Goal: Task Accomplishment & Management: Complete application form

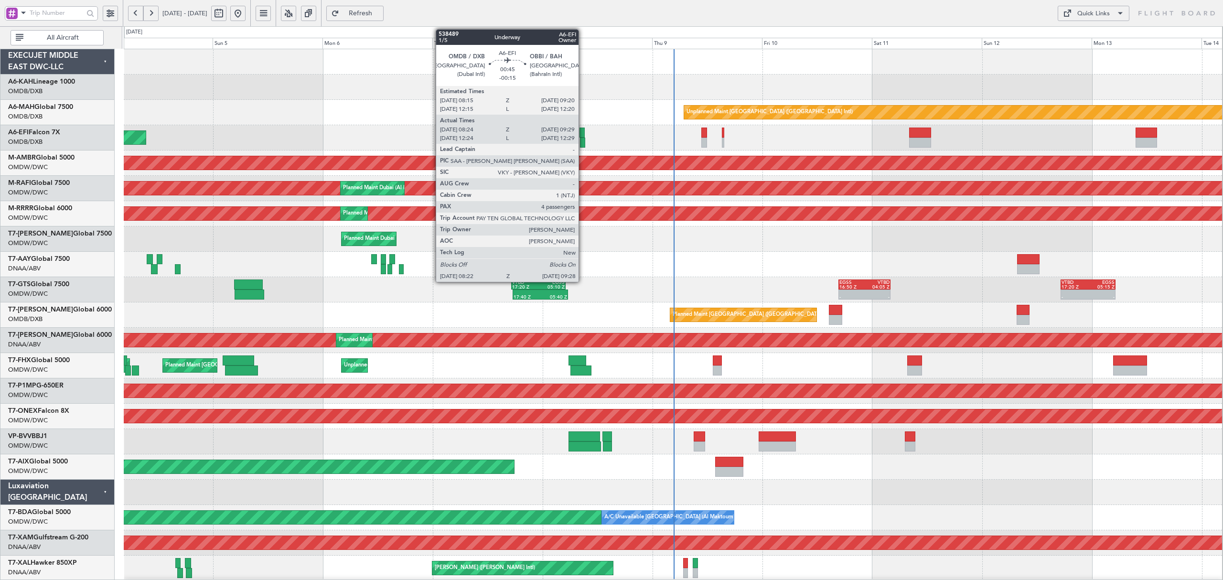
click at [583, 144] on div at bounding box center [582, 143] width 5 height 10
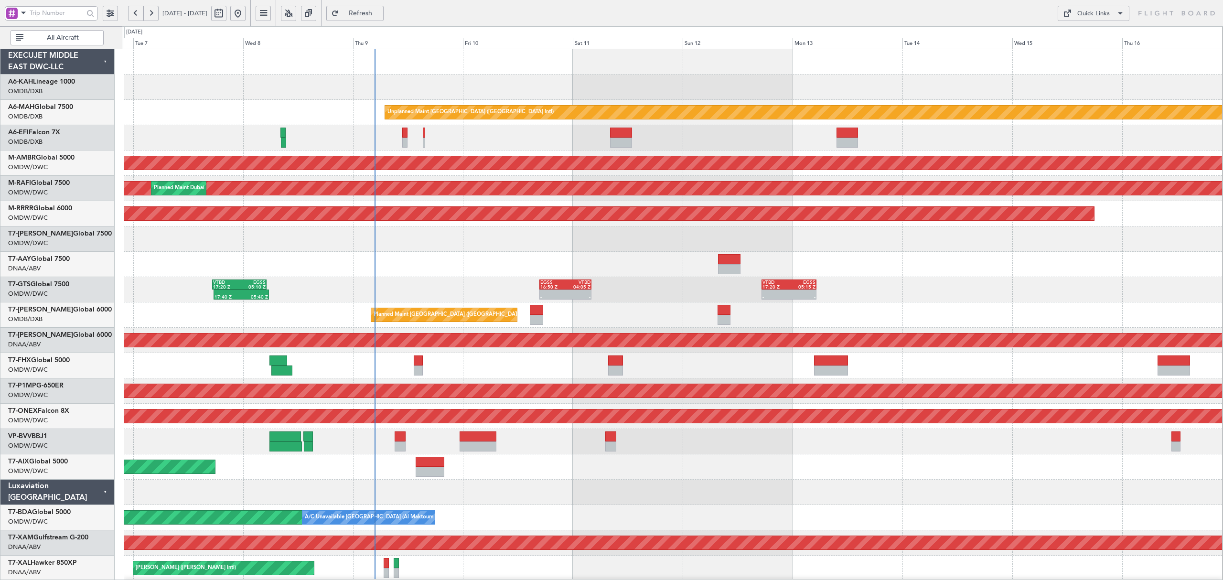
click at [476, 271] on div at bounding box center [673, 264] width 1098 height 25
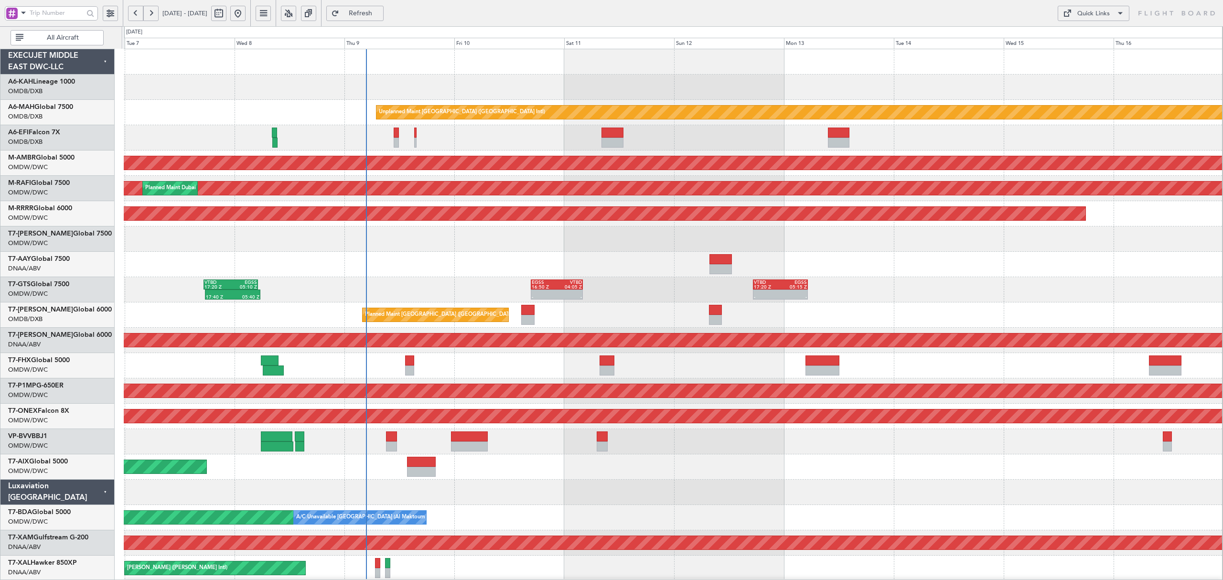
click at [80, 36] on span "All Aircraft" at bounding box center [62, 37] width 75 height 7
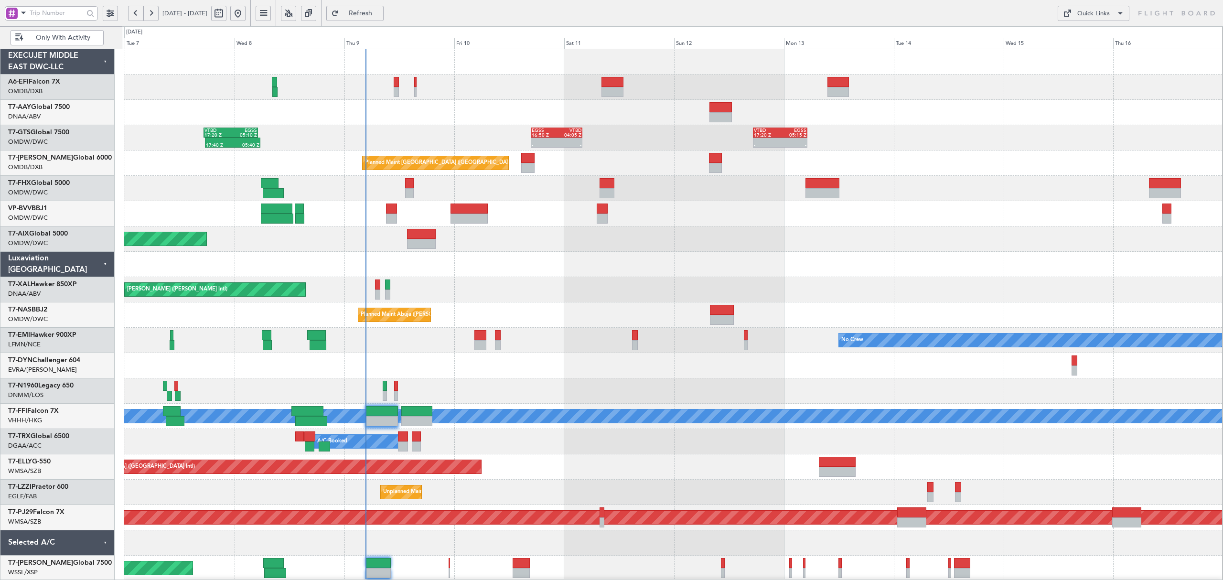
click at [25, 12] on span at bounding box center [23, 13] width 11 height 12
click at [33, 62] on span "A/C (Reg. or Type)" at bounding box center [48, 64] width 53 height 10
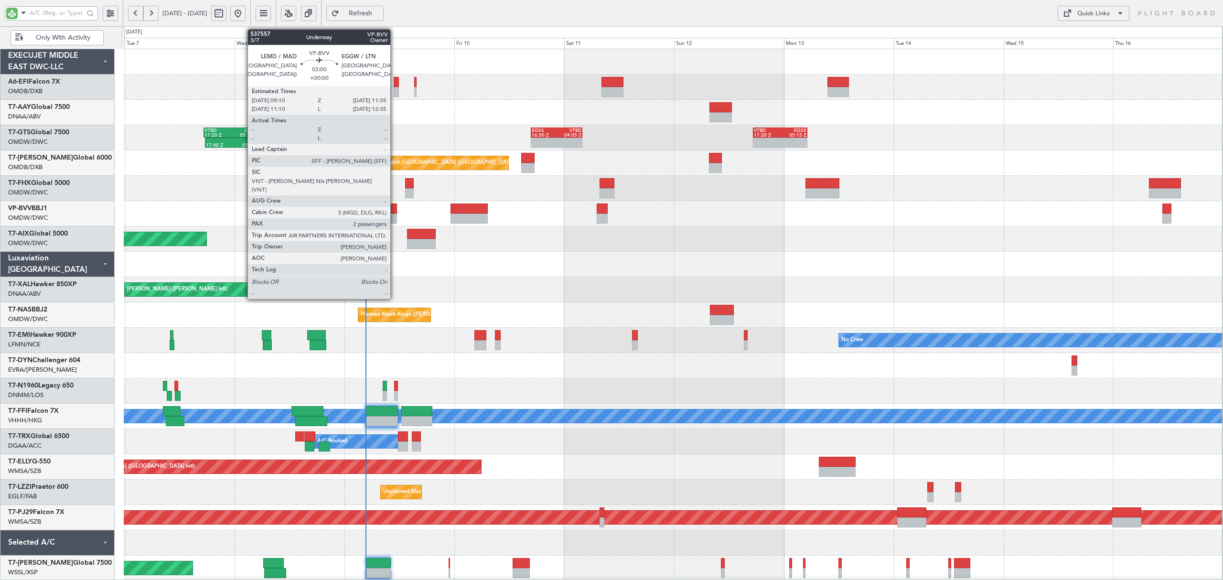
click at [392, 214] on div at bounding box center [391, 219] width 11 height 10
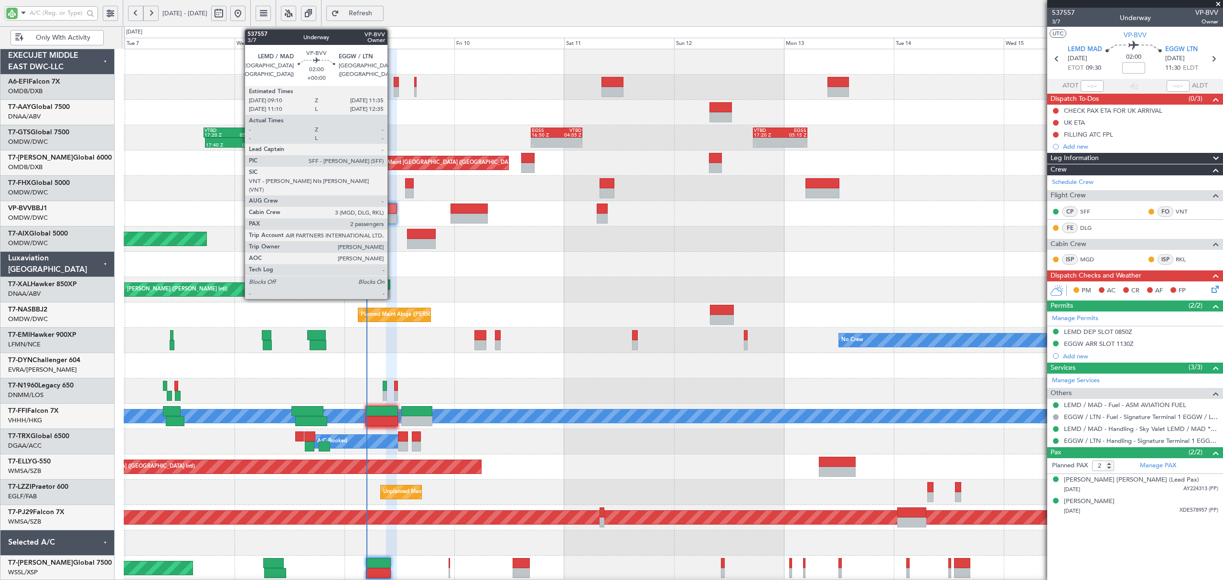
click at [392, 216] on div at bounding box center [391, 219] width 11 height 10
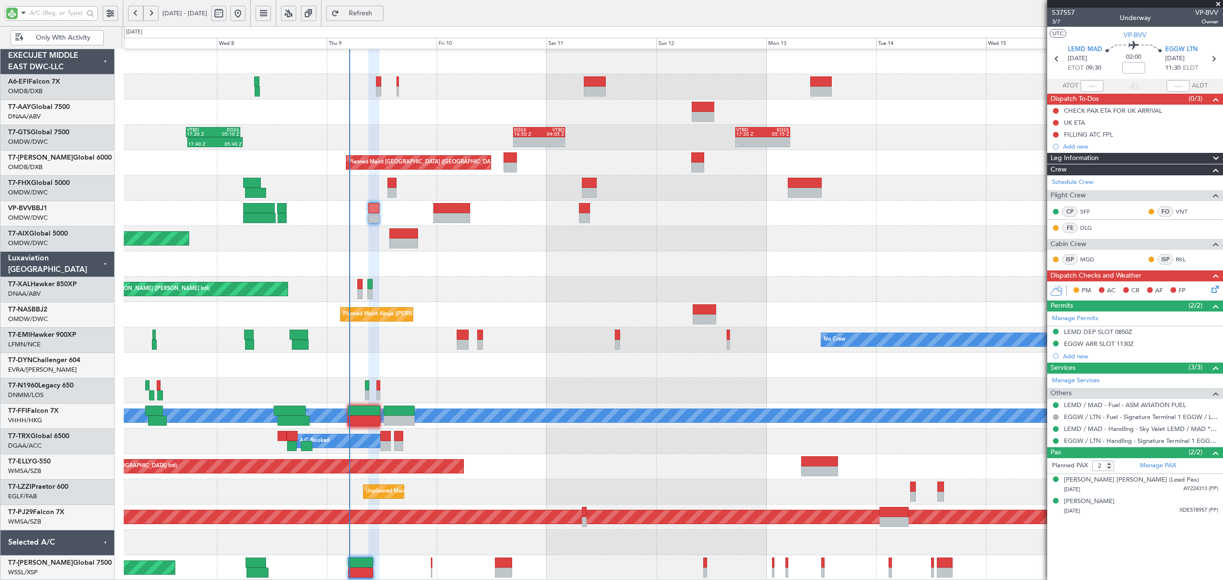
scroll to position [0, 0]
click at [502, 275] on div at bounding box center [673, 263] width 1098 height 25
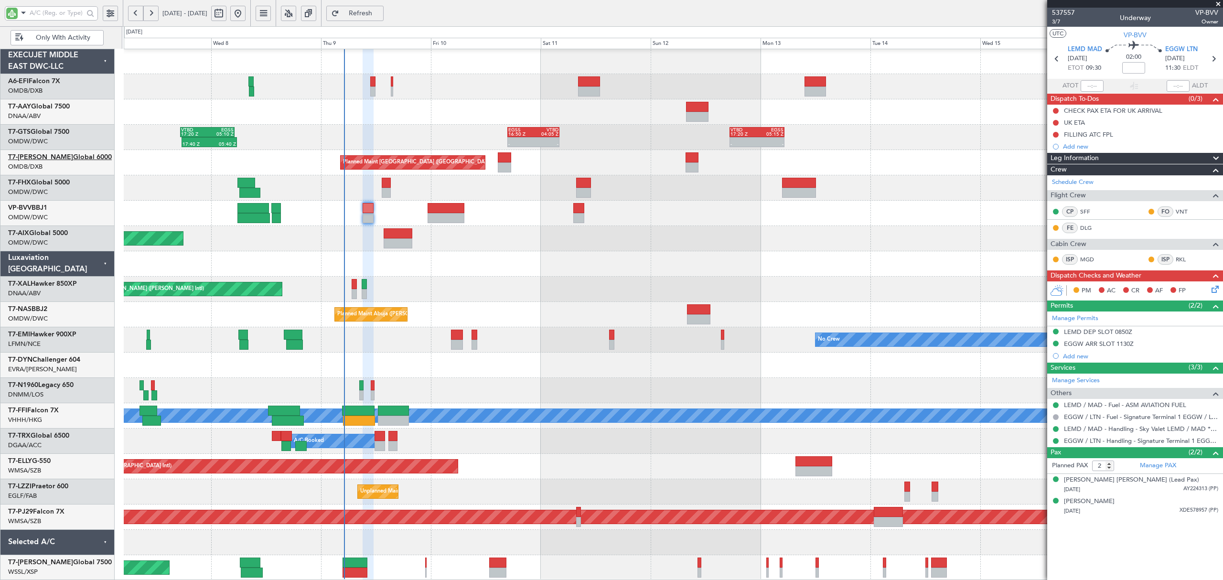
click at [72, 159] on link "T7-AZIZI Global 6000" at bounding box center [60, 157] width 104 height 7
type input "Anita Mani (ANI)"
type input "7508"
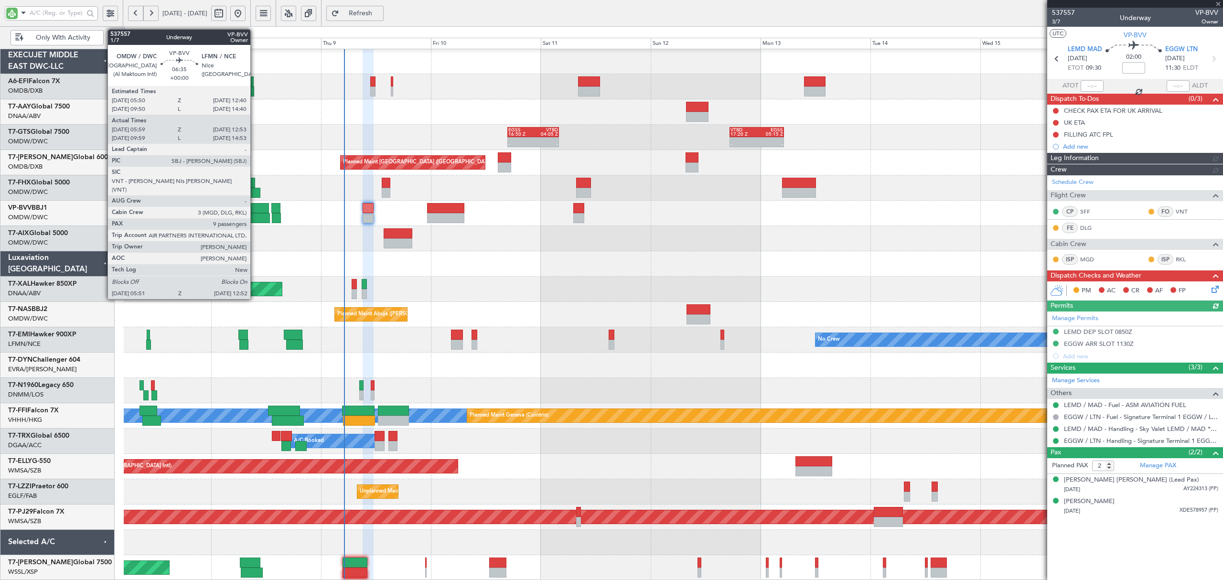
type input "Anita Mani (ANI)"
type input "7508"
click at [255, 213] on div at bounding box center [253, 218] width 32 height 10
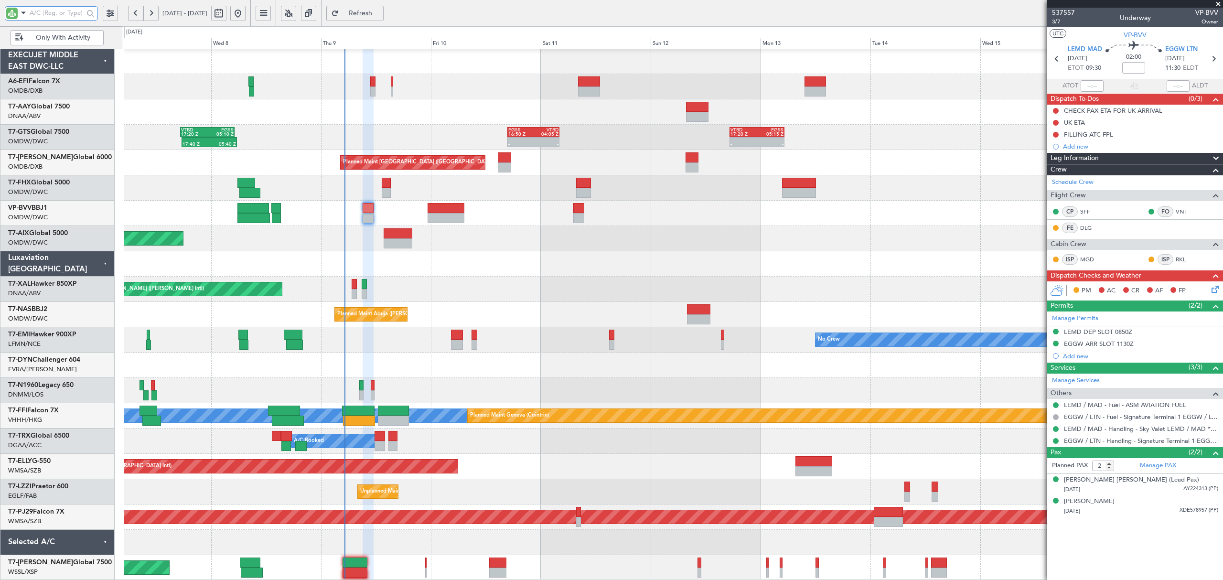
click at [54, 12] on input "text" at bounding box center [57, 13] width 54 height 14
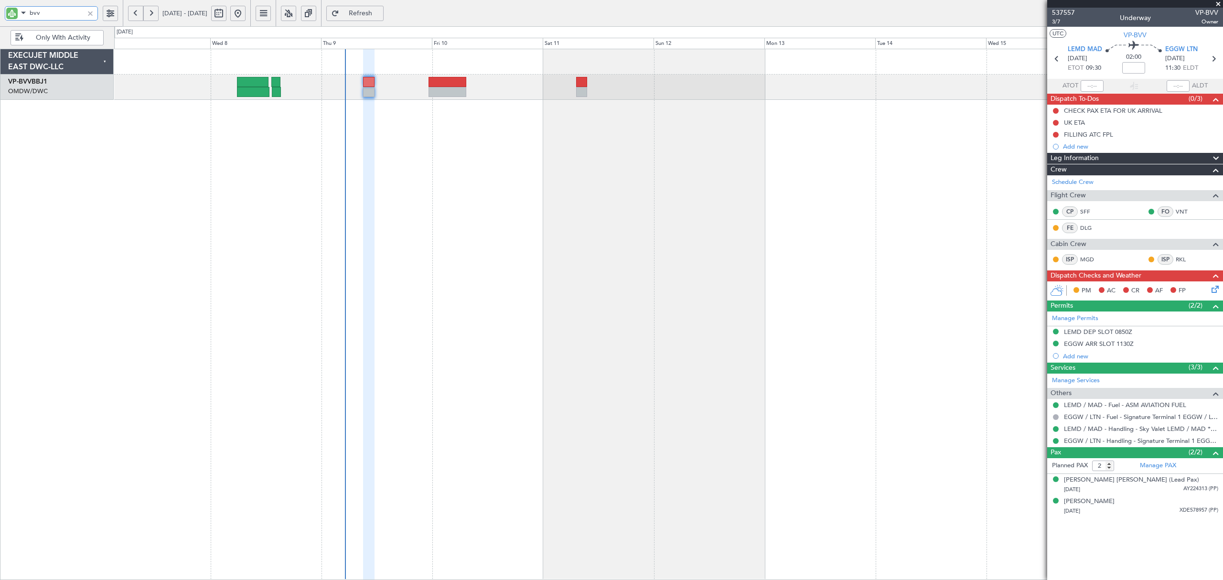
click at [312, 172] on div at bounding box center [668, 314] width 1109 height 531
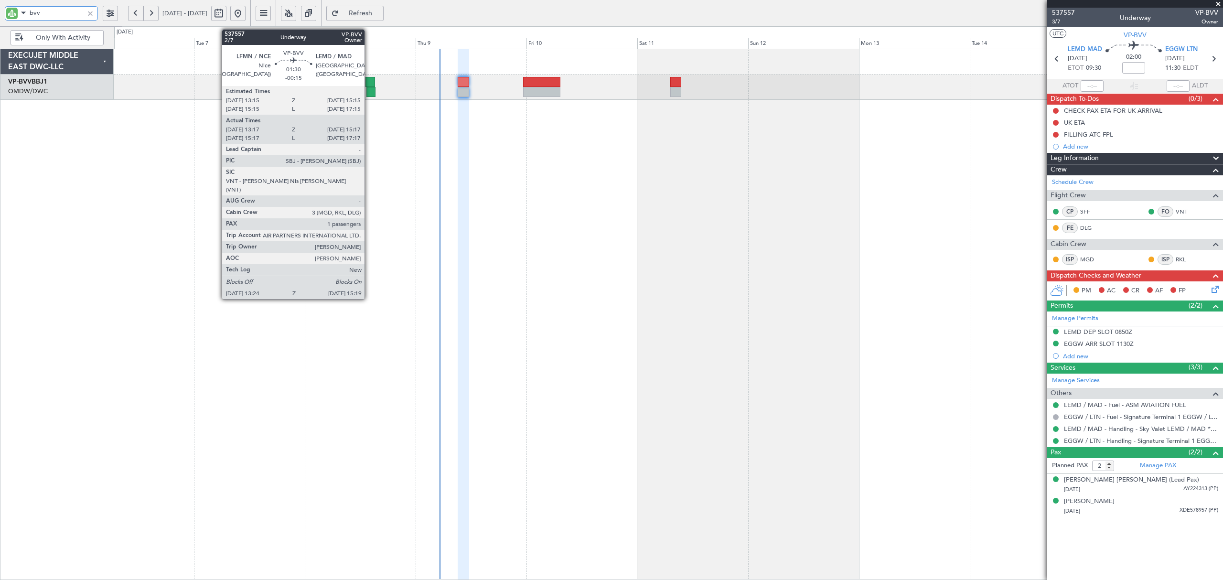
click at [369, 92] on div at bounding box center [370, 92] width 9 height 10
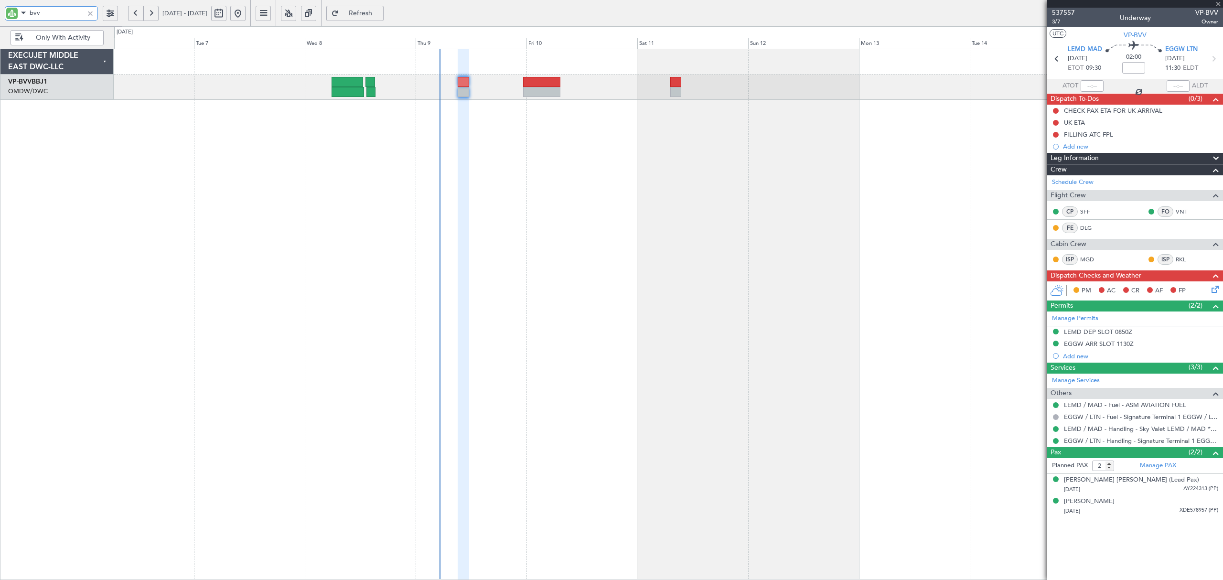
click at [369, 92] on div at bounding box center [370, 92] width 9 height 10
type input "bvv"
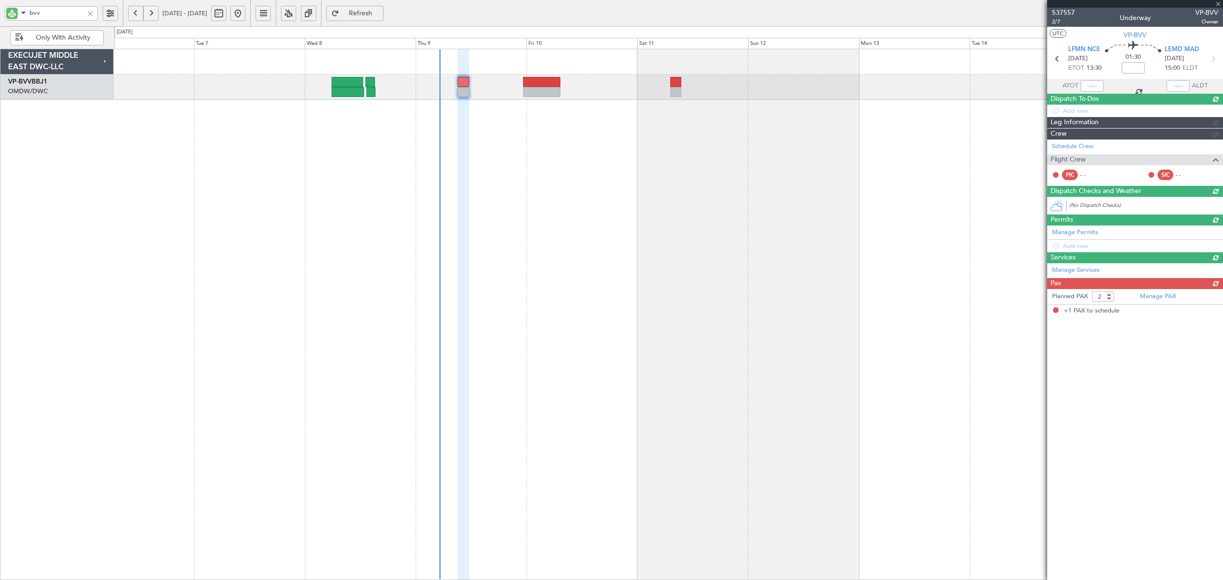
type input "-00:15"
type input "13:32"
type input "15:02"
type input "1"
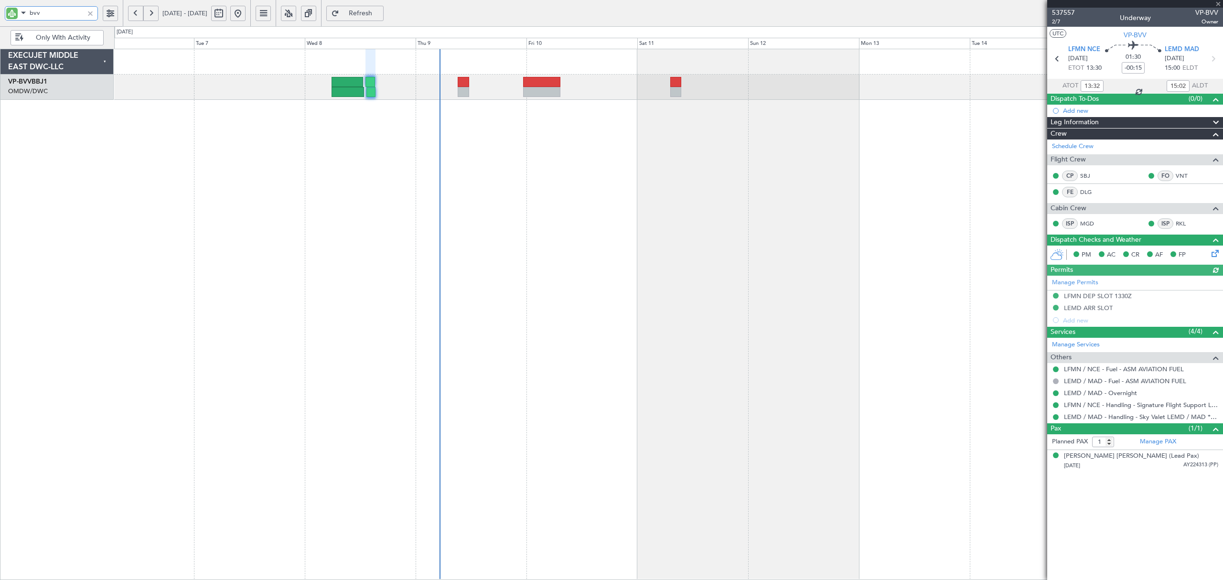
type input "Dherander Fithani (DHF)"
type input "7478"
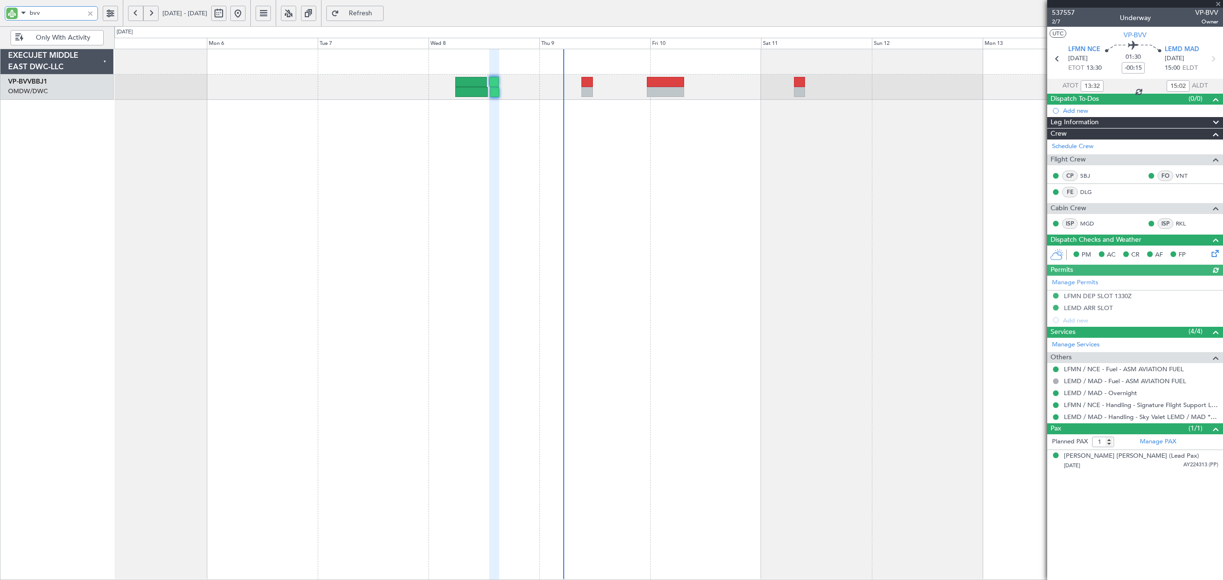
click at [698, 129] on div "Planned Maint Dubai (Al Maktoum Intl)" at bounding box center [668, 314] width 1109 height 531
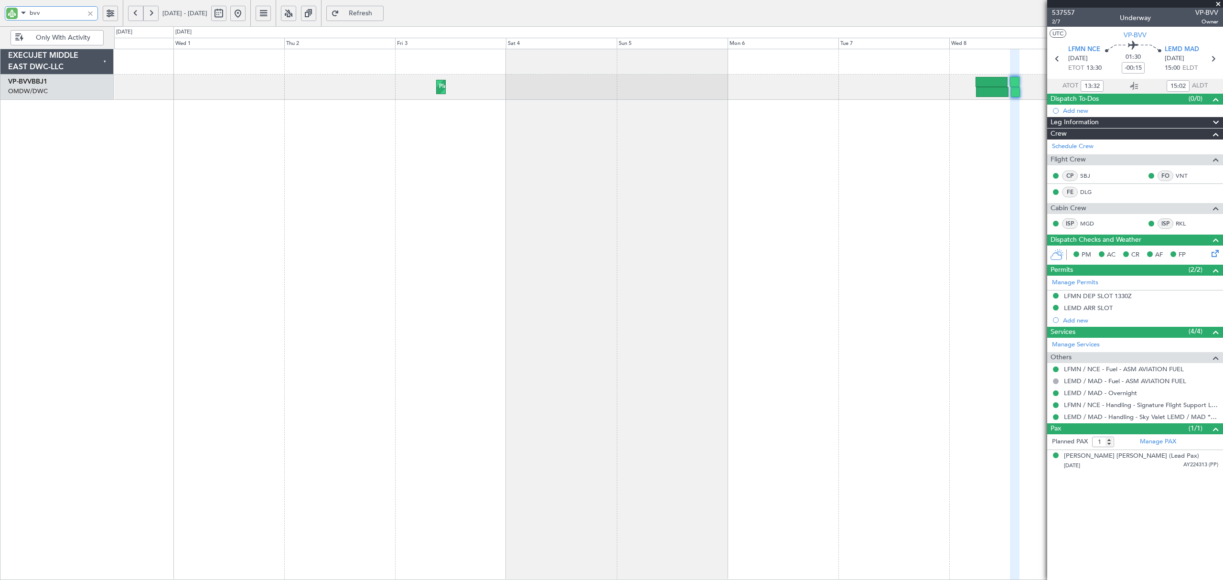
click at [589, 100] on div "Planned Maint Dubai (Al Maktoum Intl)" at bounding box center [668, 314] width 1109 height 531
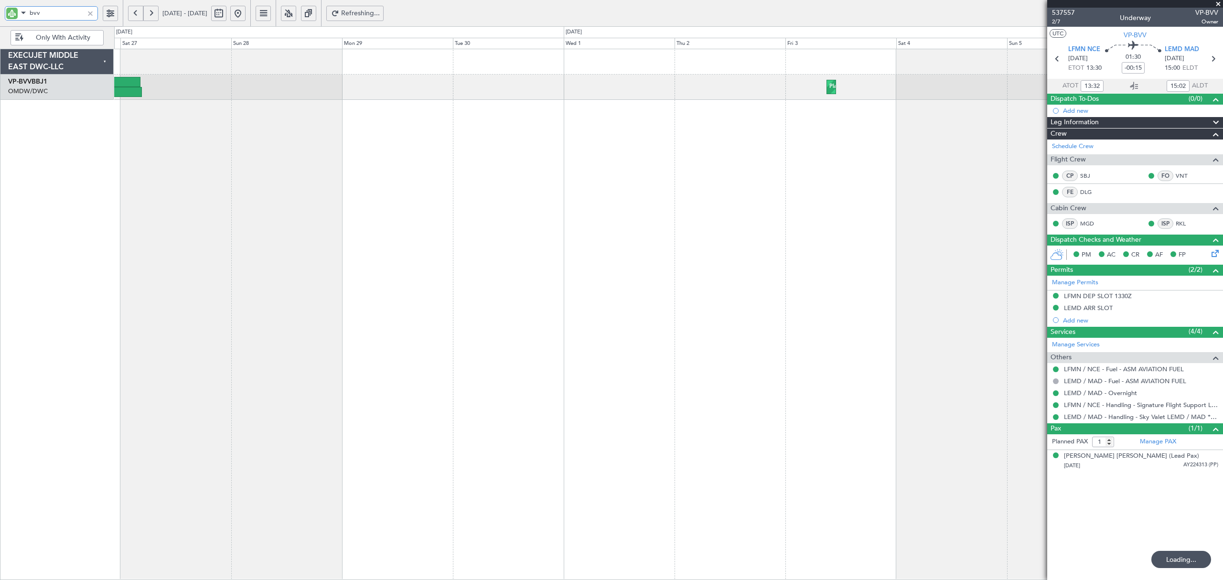
click at [635, 120] on div "Planned Maint Dubai (Al Maktoum Intl)" at bounding box center [668, 314] width 1109 height 531
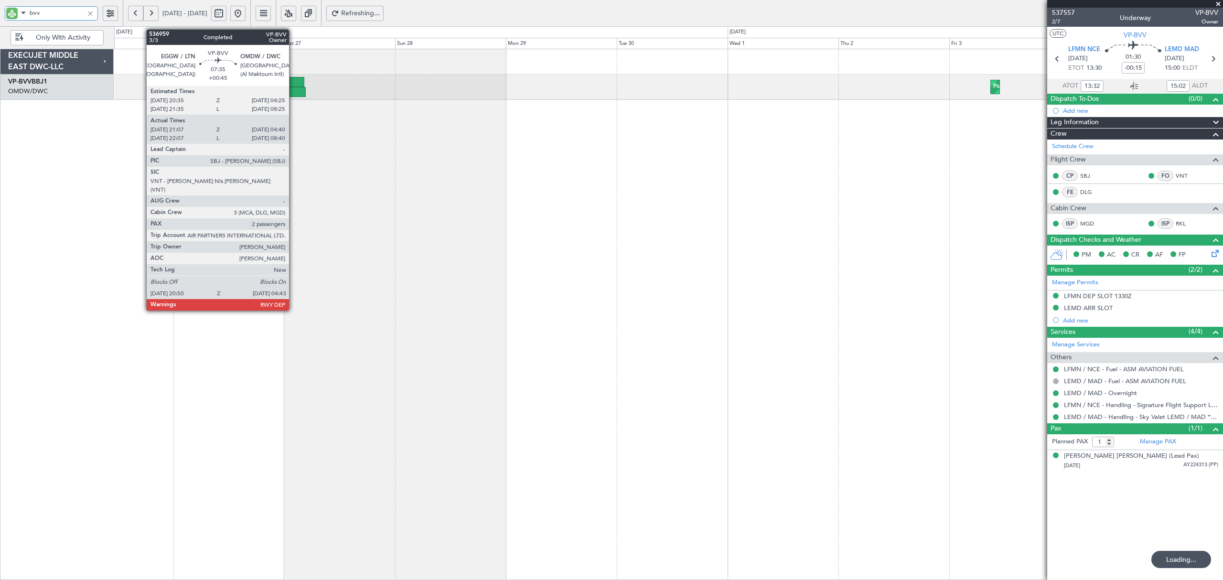
click at [293, 85] on div at bounding box center [286, 82] width 36 height 10
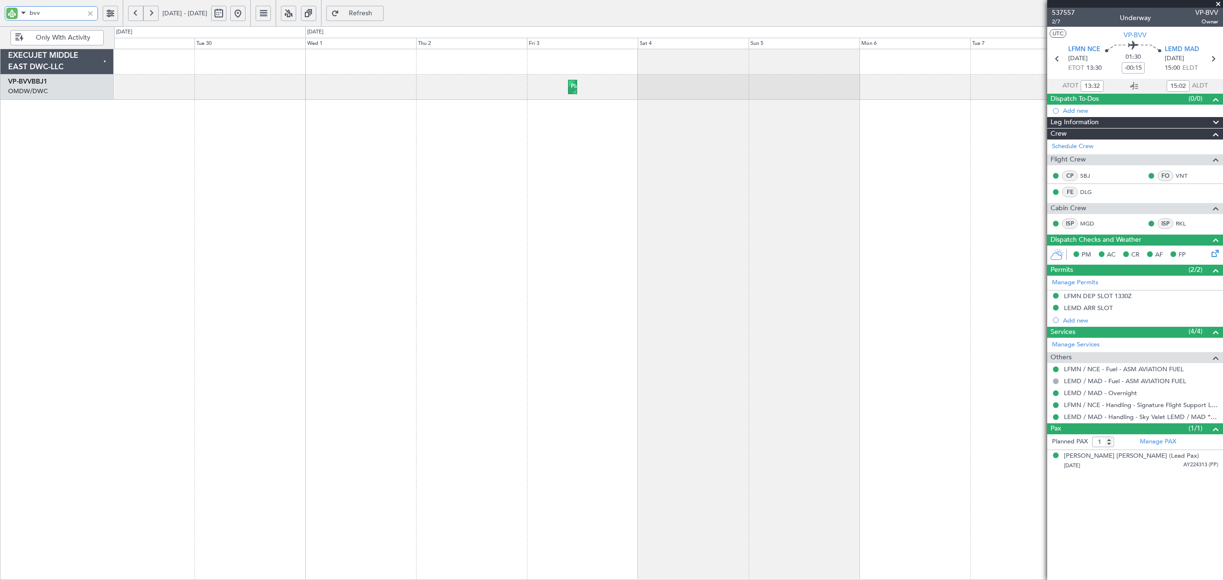
click at [115, 111] on div "Planned Maint Dubai (Al Maktoum Intl)" at bounding box center [668, 314] width 1109 height 531
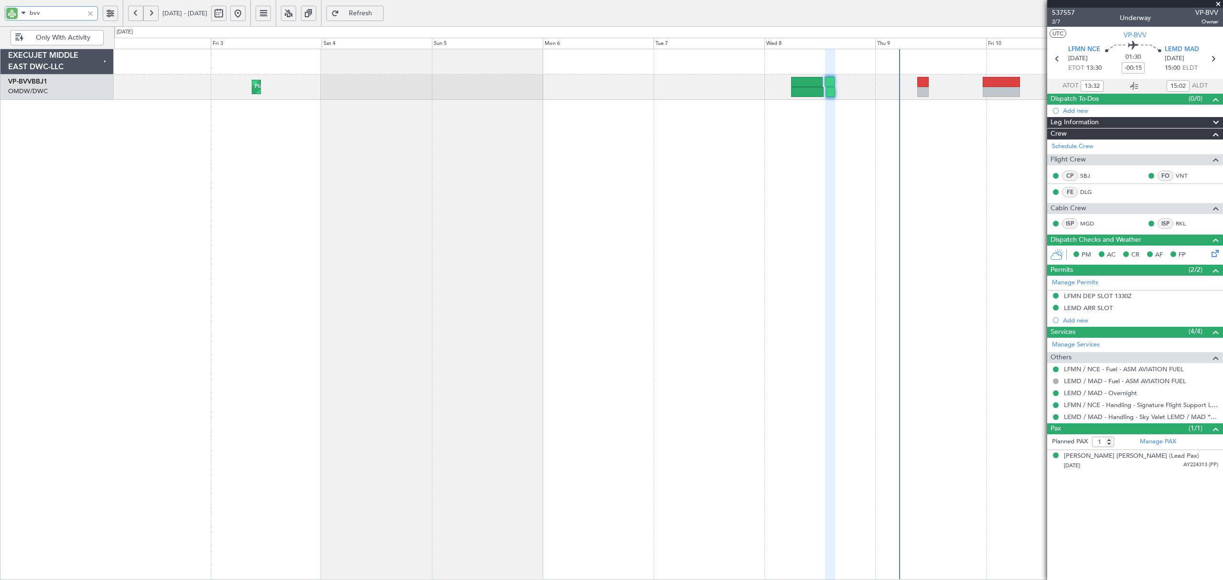
click at [119, 154] on div "Planned Maint Dubai (Al Maktoum Intl)" at bounding box center [668, 314] width 1109 height 531
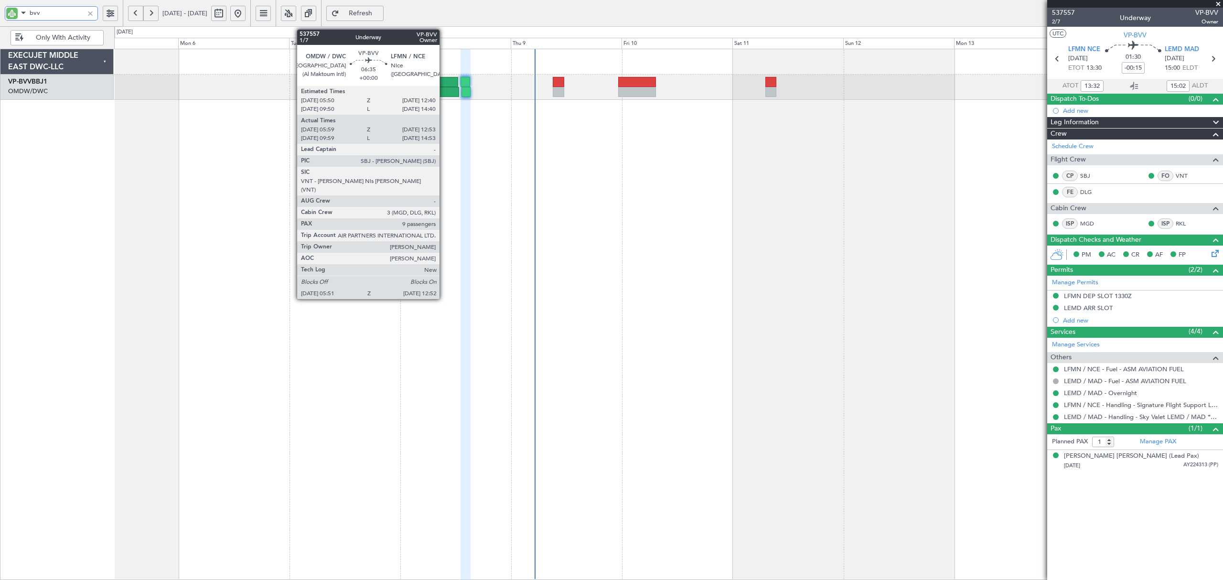
click at [444, 87] on div at bounding box center [443, 92] width 32 height 10
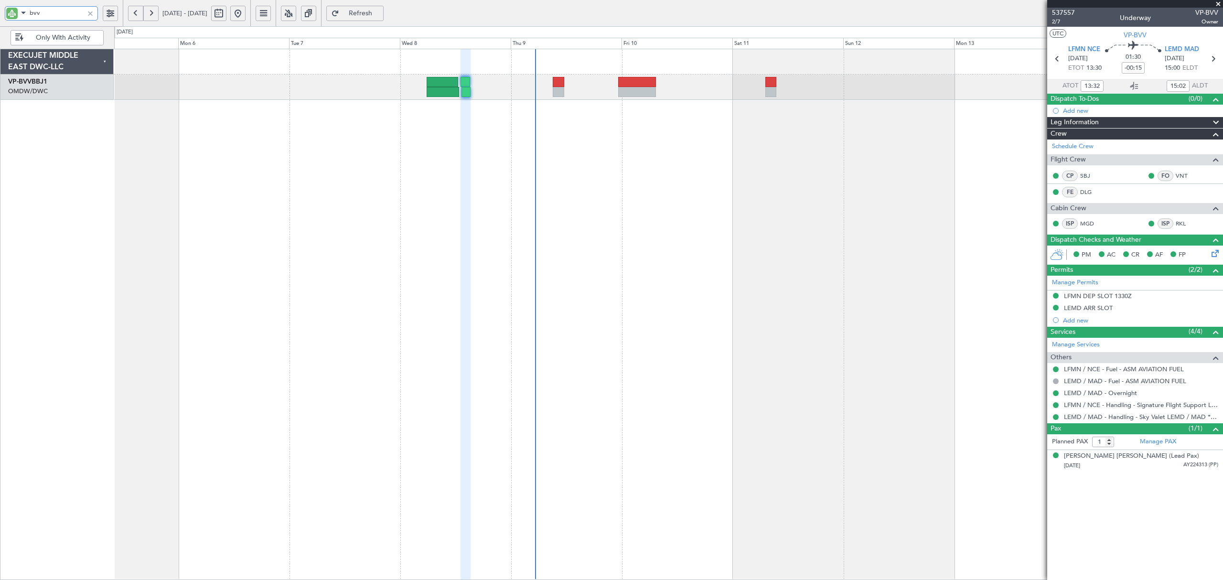
type input "Dherander Fithani (DHF)"
type input "7478"
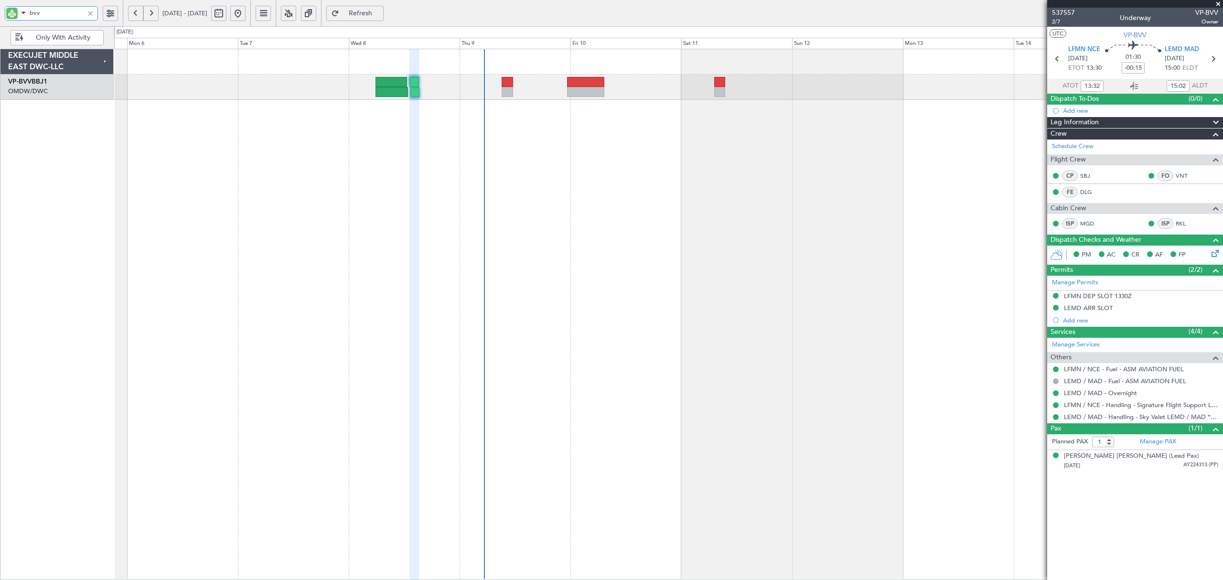
click at [331, 166] on div "Planned Maint Dubai (Al Maktoum Intl)" at bounding box center [668, 314] width 1109 height 531
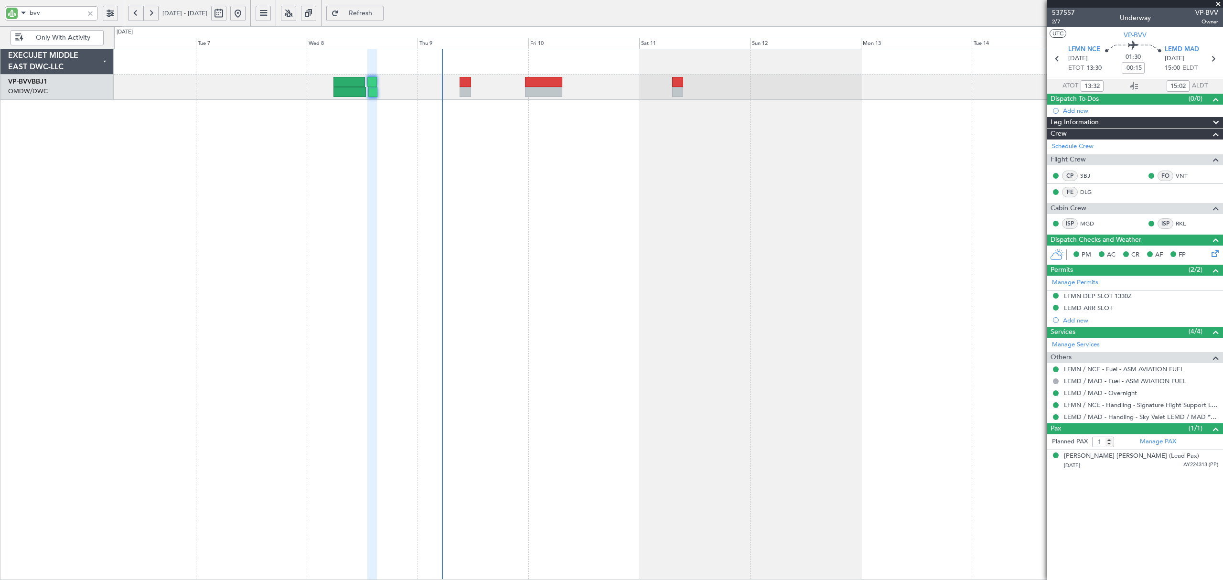
click at [86, 14] on div at bounding box center [90, 13] width 11 height 11
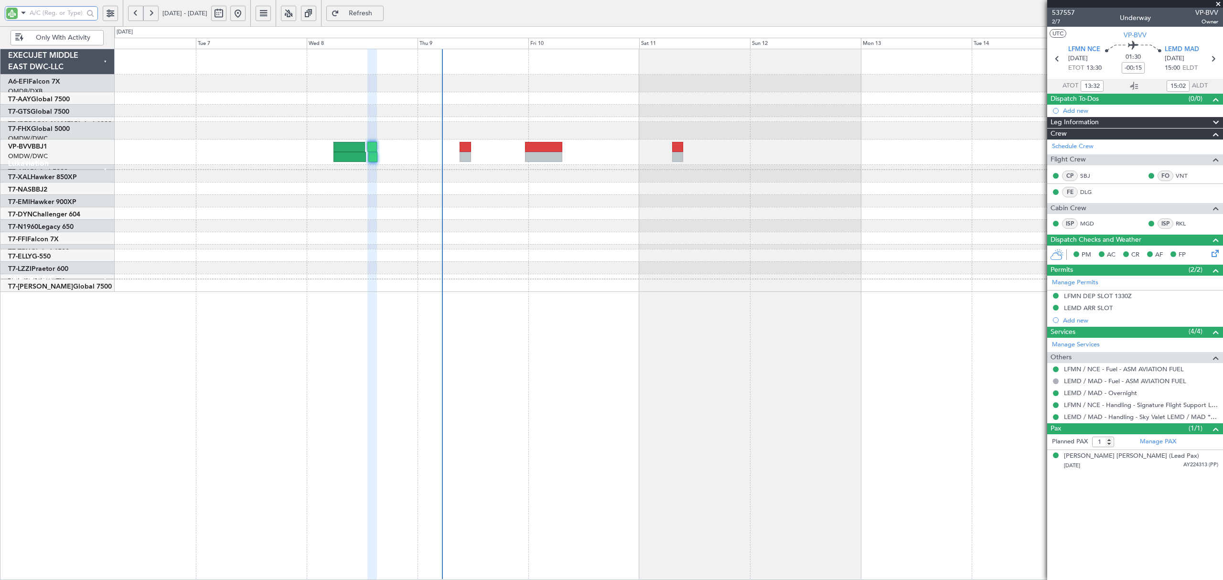
click at [57, 16] on input "text" at bounding box center [57, 13] width 54 height 14
type input "gts"
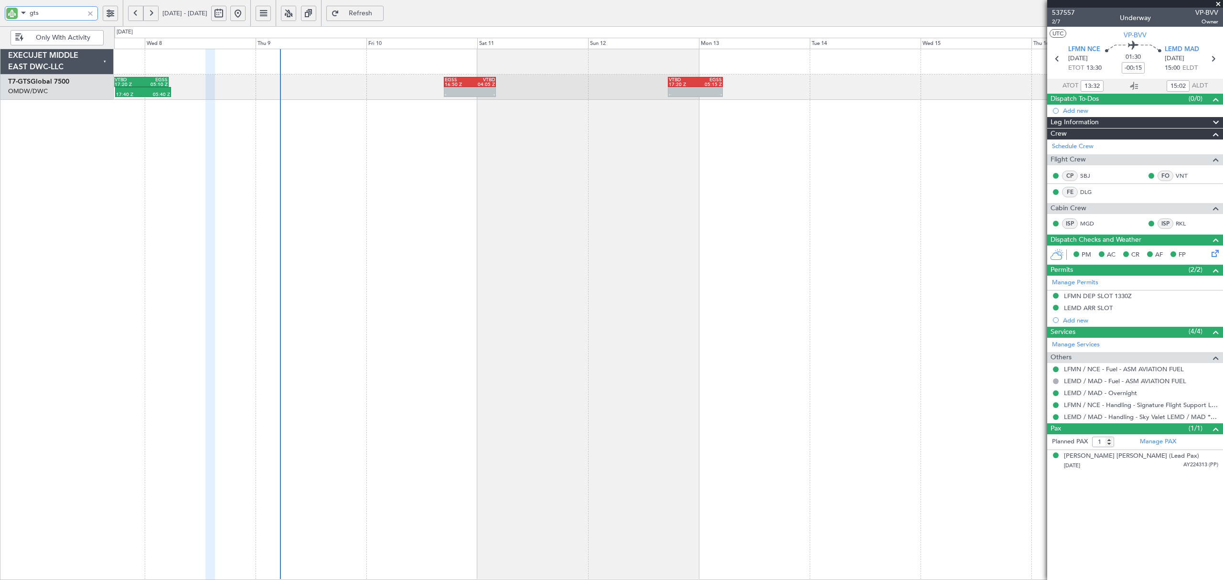
click at [387, 196] on div "17:40 Z 05:40 Z VTBD 17:20 Z EGSS 05:10 Z - - EGSS 16:50 Z VTBD 04:05 Z - - VTB…" at bounding box center [668, 314] width 1109 height 531
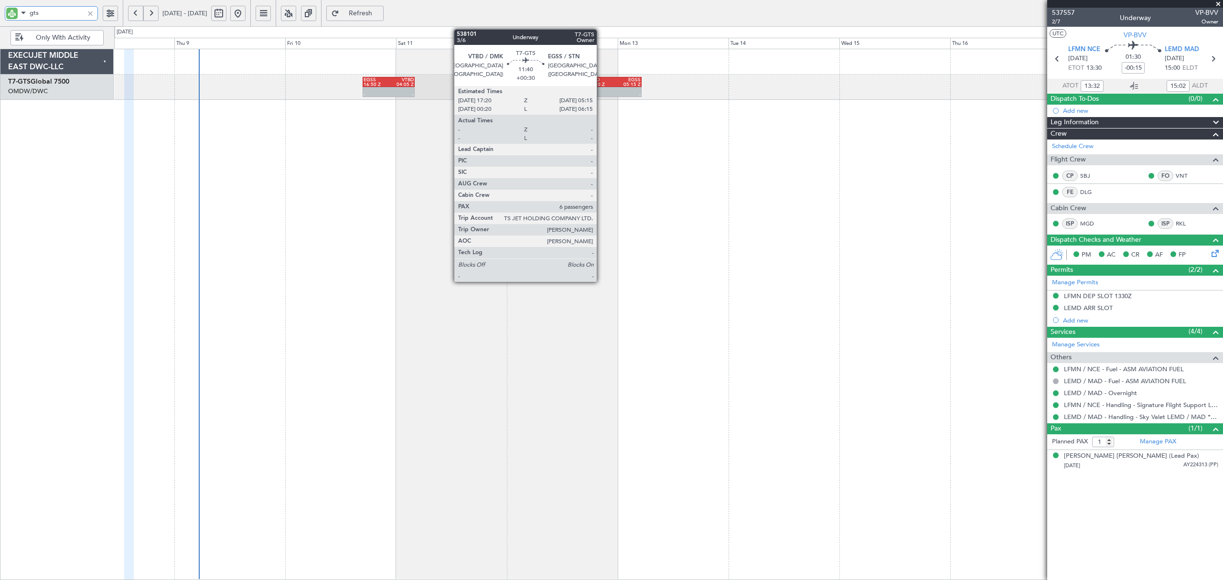
click at [601, 90] on div at bounding box center [601, 89] width 27 height 5
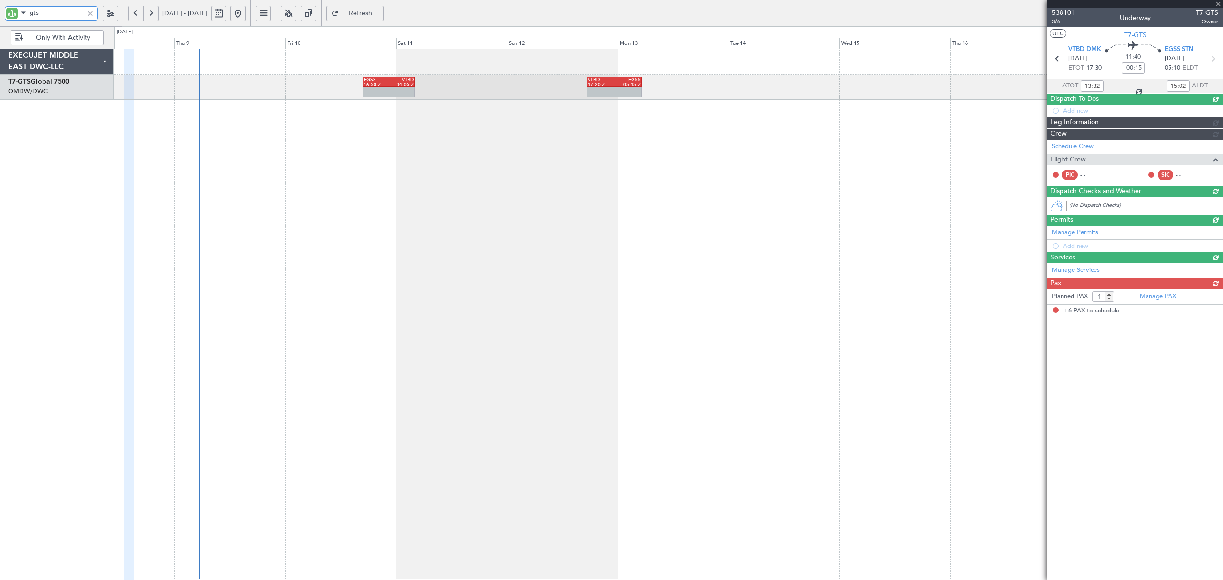
type input "+00:30"
type input "6"
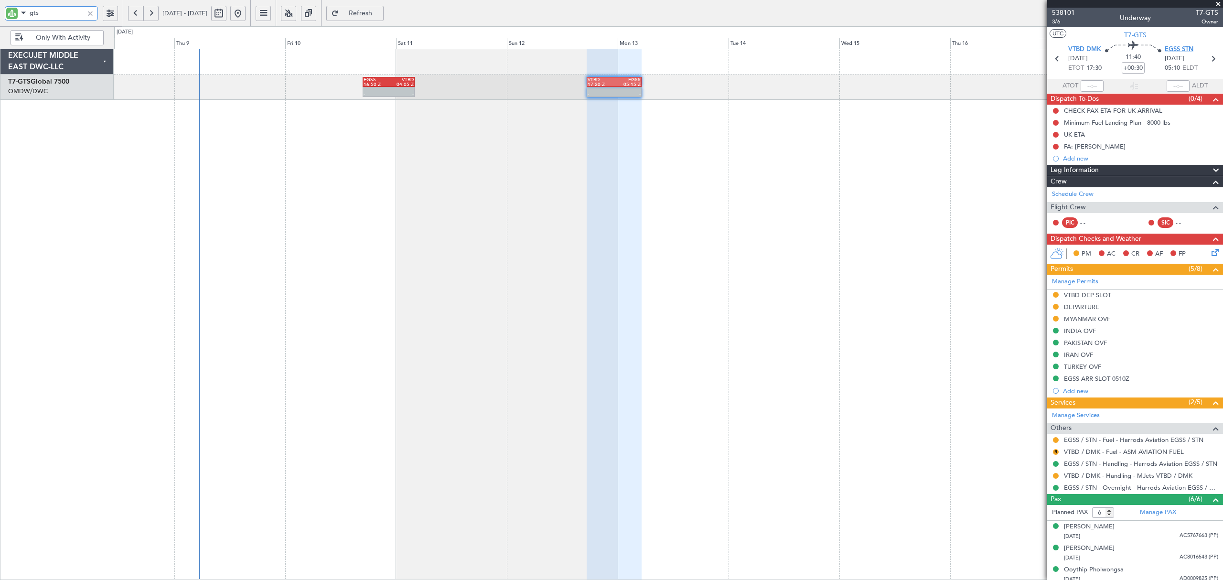
type input "gts"
click at [1176, 49] on span "EGSS STN" at bounding box center [1179, 50] width 29 height 10
click at [539, 188] on div "- - EGSS 16:50 Z VTBD 04:05 Z - - VTBD 17:20 Z EGSS 05:15 Z 17:40 Z 05:40 Z VTB…" at bounding box center [668, 314] width 1109 height 531
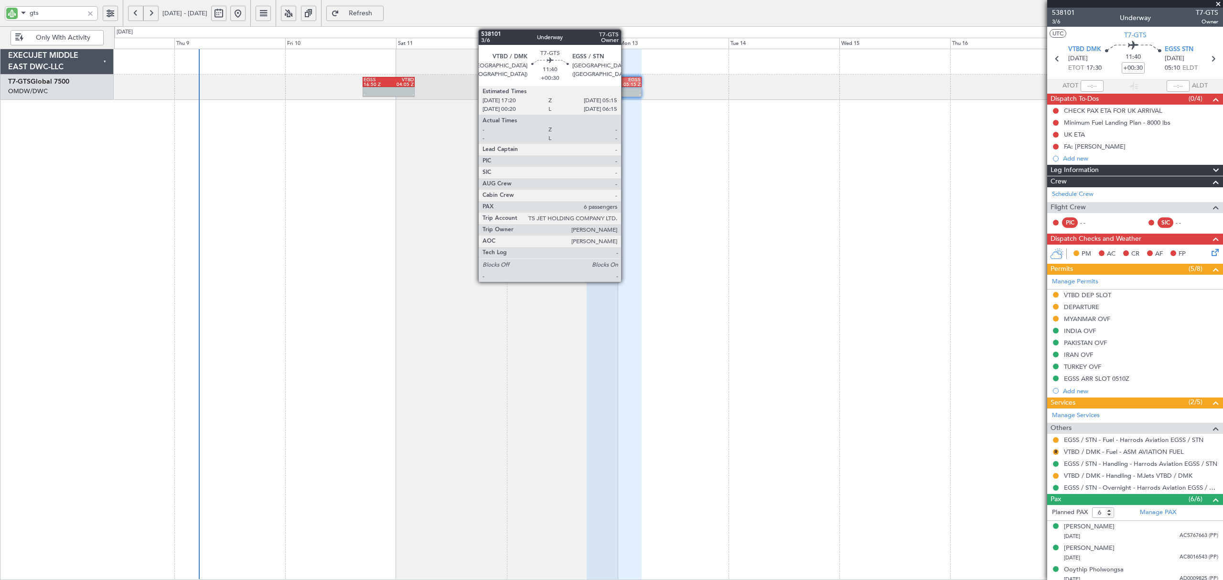
click at [625, 82] on div "05:15 Z" at bounding box center [627, 84] width 27 height 5
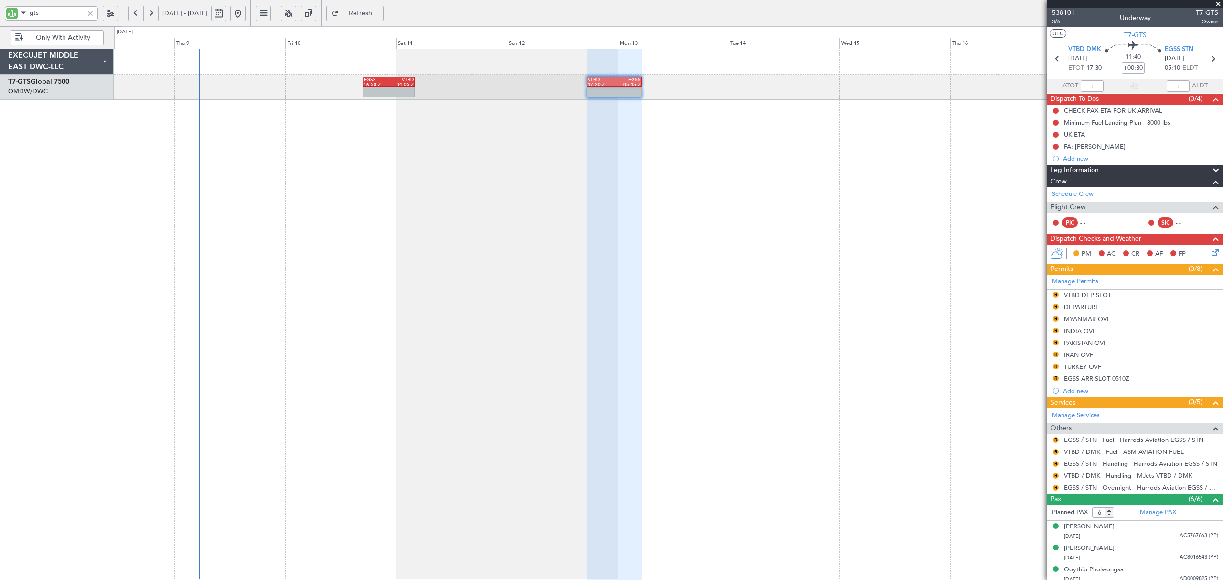
click at [378, 13] on span "Refresh" at bounding box center [360, 13] width 39 height 7
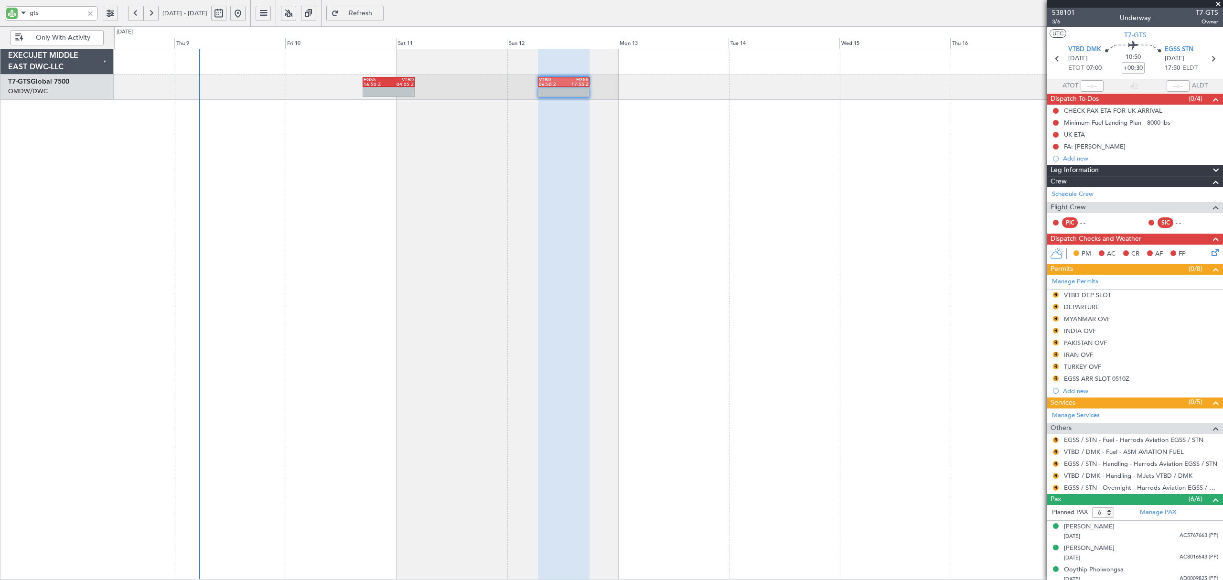
click at [91, 14] on div at bounding box center [90, 13] width 11 height 11
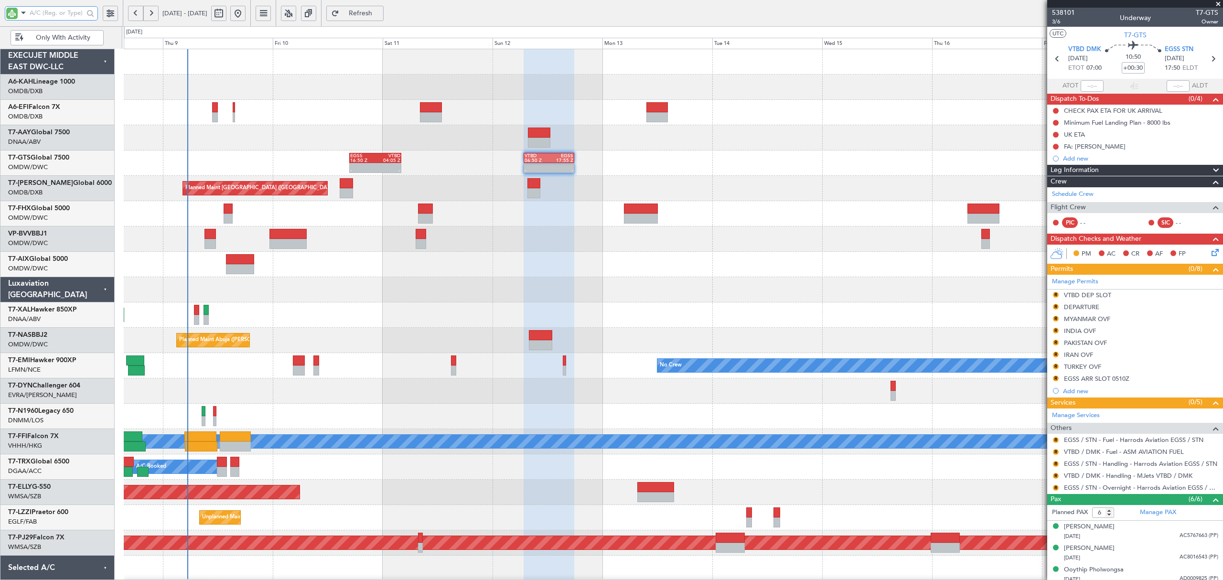
scroll to position [0, 0]
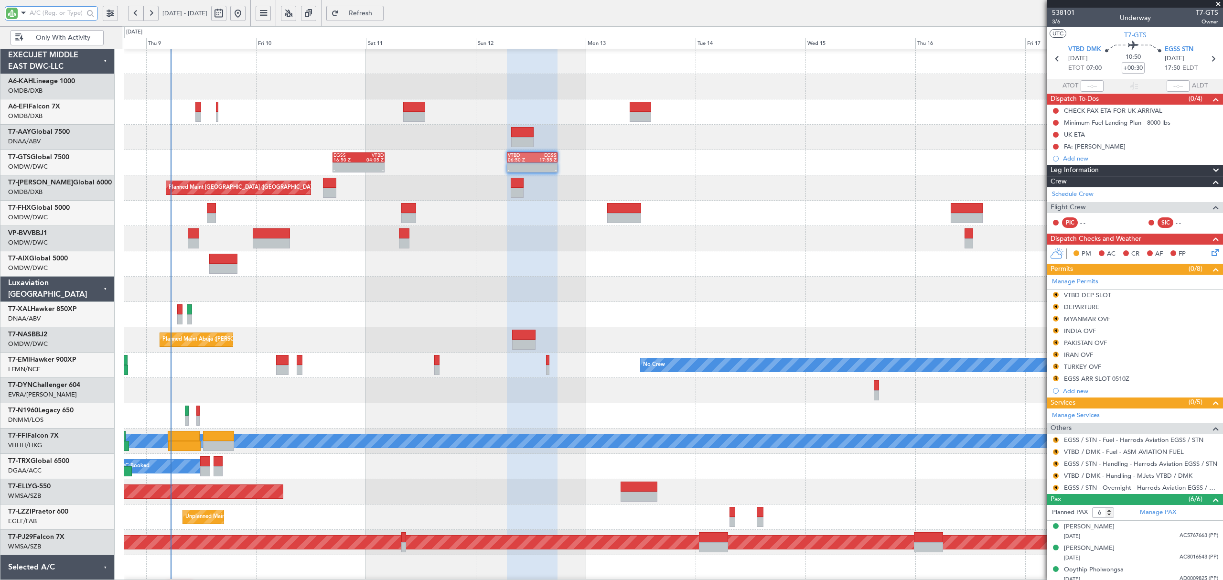
click at [241, 288] on div "- - EGSS 16:50 Z VTBD 04:05 Z - - VTBD 06:50 Z EGSS 17:55 Z 17:40 Z 05:40 Z VTB…" at bounding box center [673, 314] width 1099 height 531
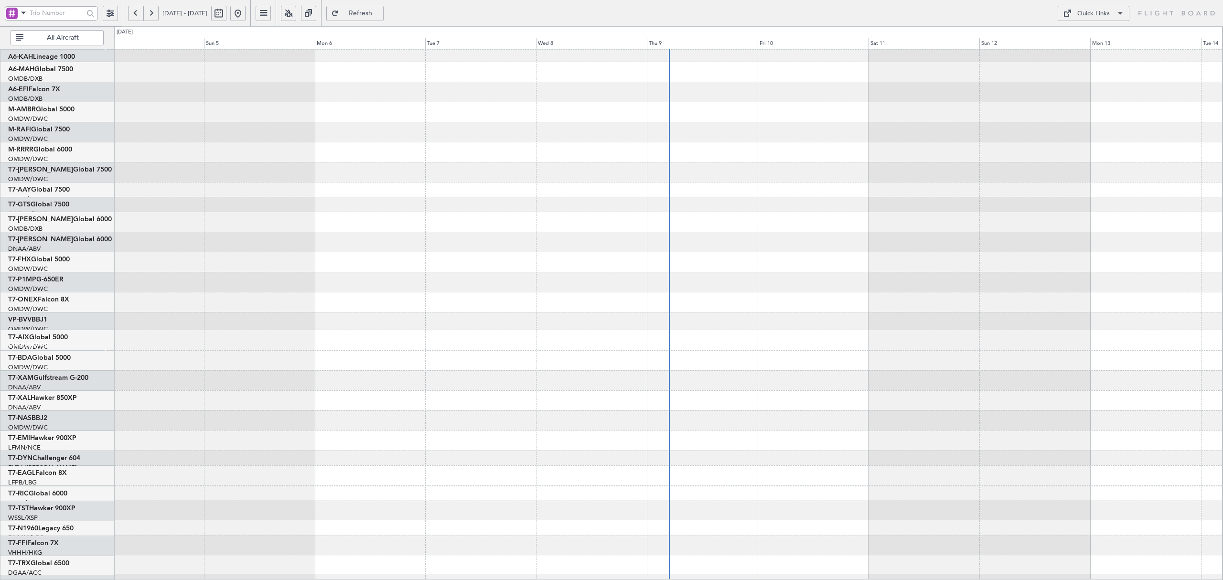
click at [117, 163] on div "EXECUJET MIDDLE EAST DWC-LLC A6-KAH Lineage 1000 OMDB/DXB [GEOGRAPHIC_DATA] (Du…" at bounding box center [611, 303] width 1223 height 554
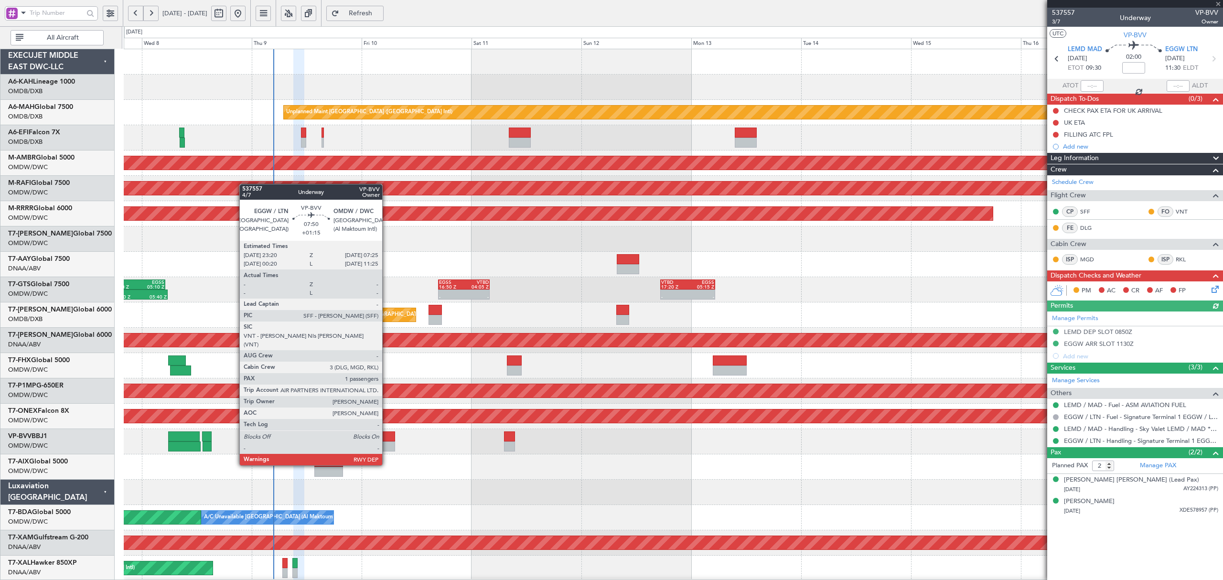
click at [387, 448] on div at bounding box center [376, 446] width 37 height 10
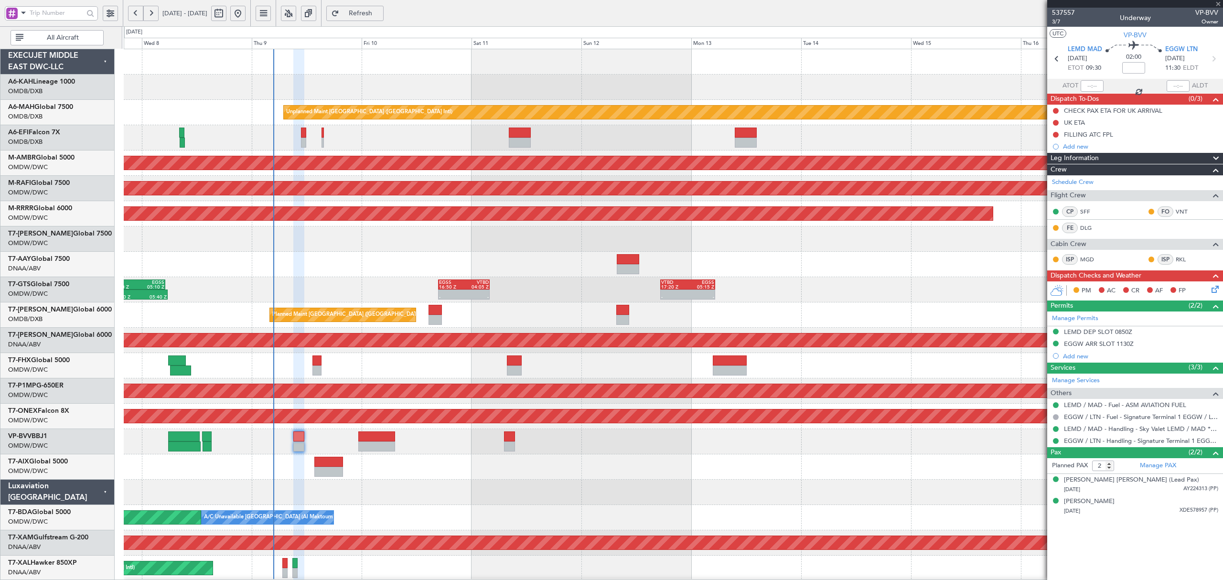
type input "+01:15"
type input "1"
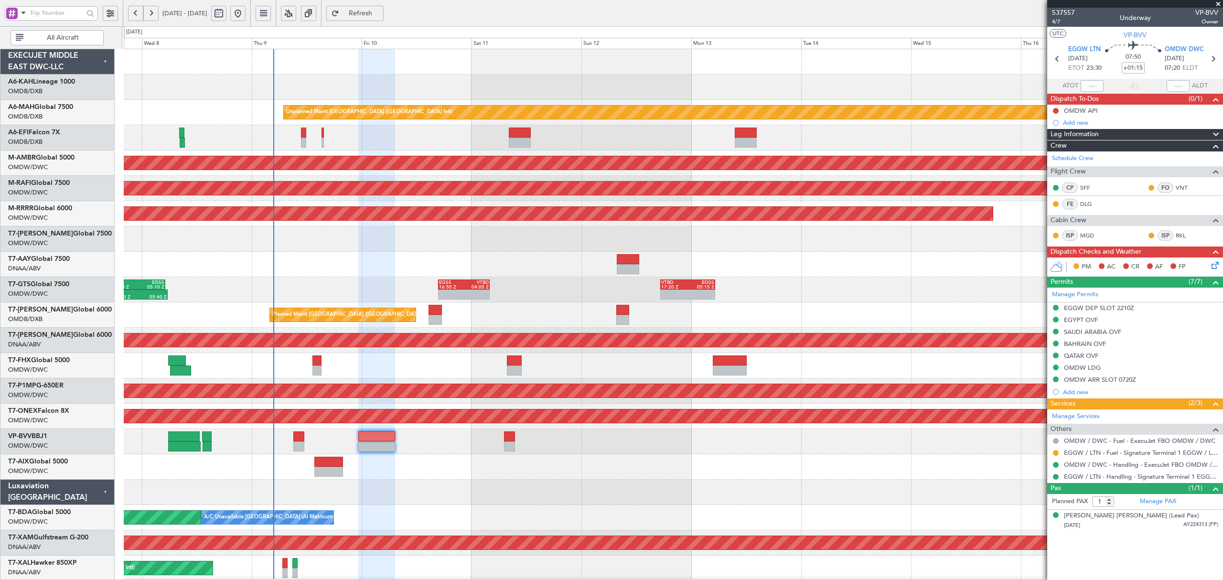
click at [575, 507] on div "Planned Maint Dubai (Al Maktoum Intl) A/C Unavailable [GEOGRAPHIC_DATA] (Al Mak…" at bounding box center [673, 517] width 1098 height 25
click at [837, 484] on div at bounding box center [673, 492] width 1098 height 25
